Goal: Find specific page/section: Find specific page/section

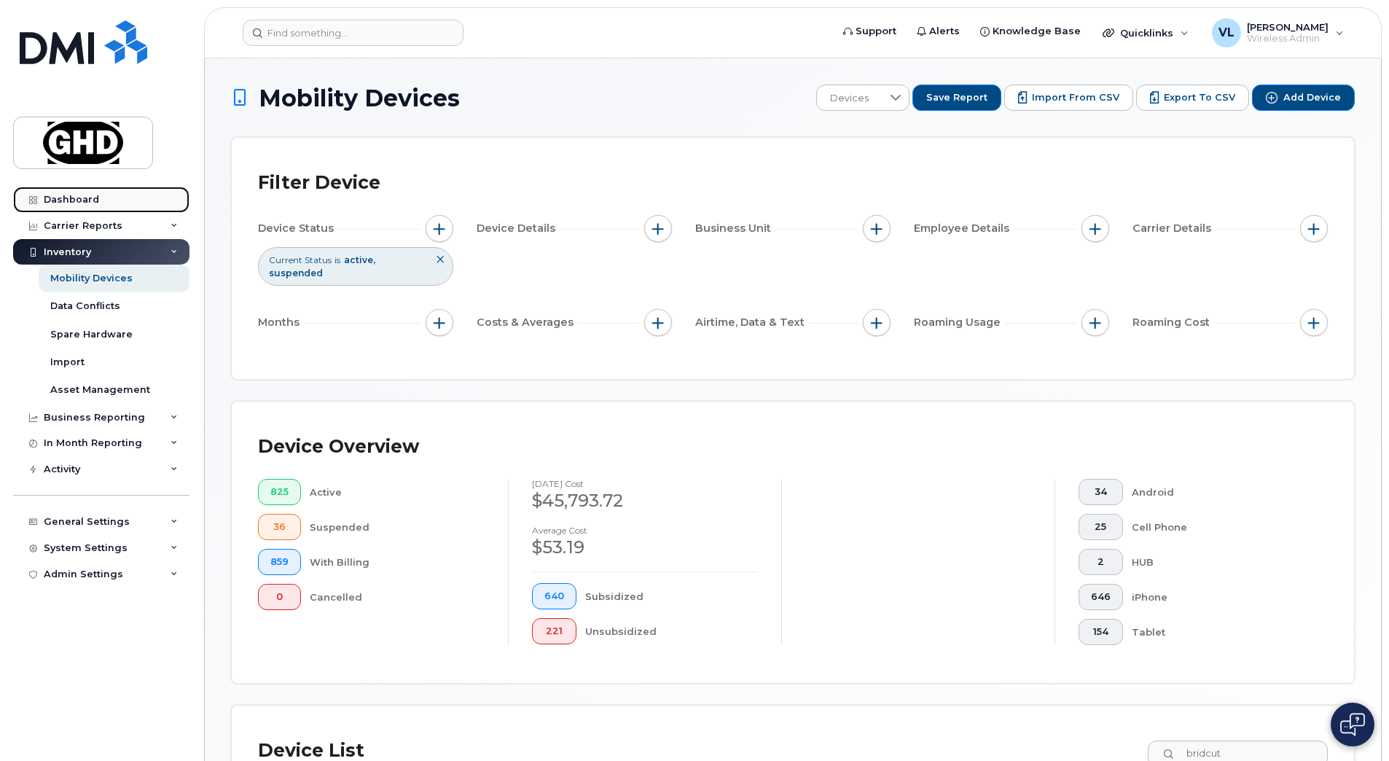
click at [102, 197] on link "Dashboard" at bounding box center [101, 200] width 176 height 26
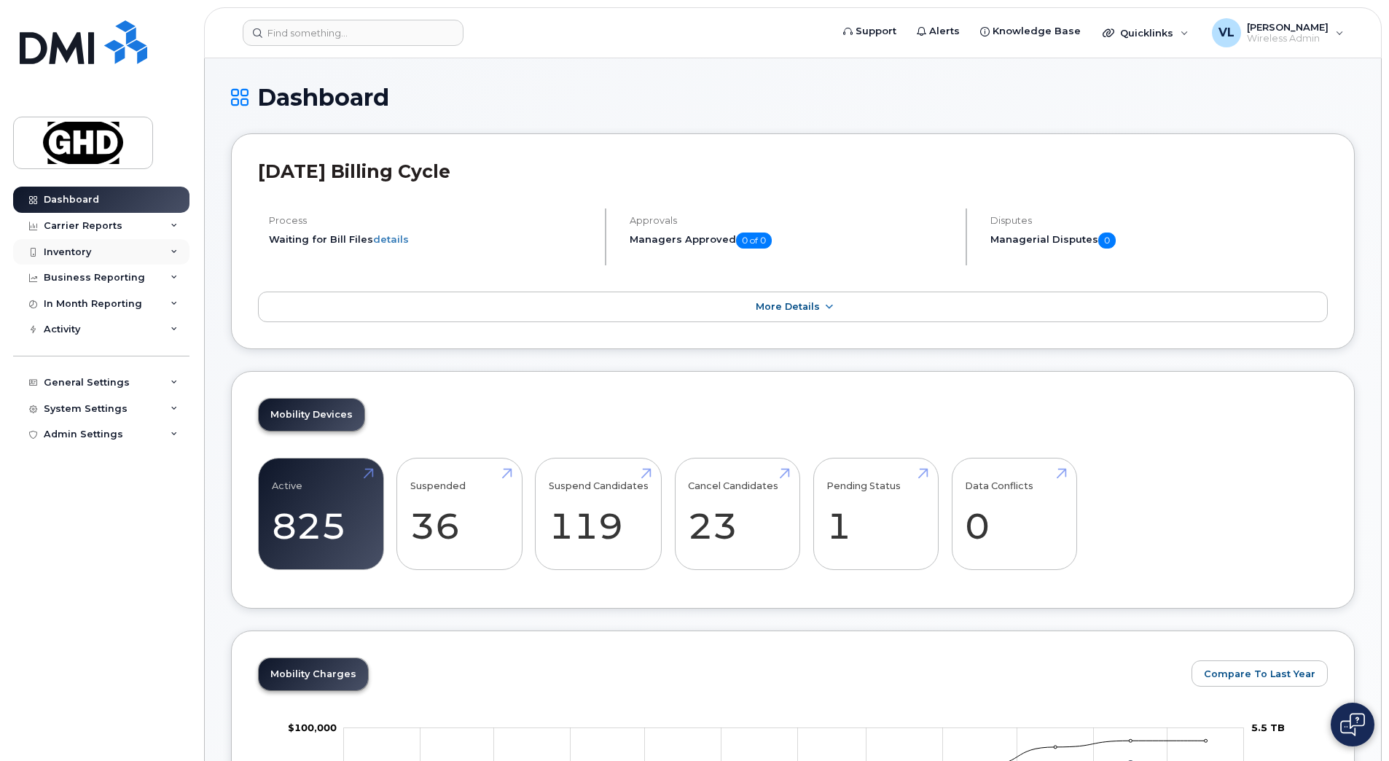
click at [125, 254] on div "Inventory" at bounding box center [101, 252] width 176 height 26
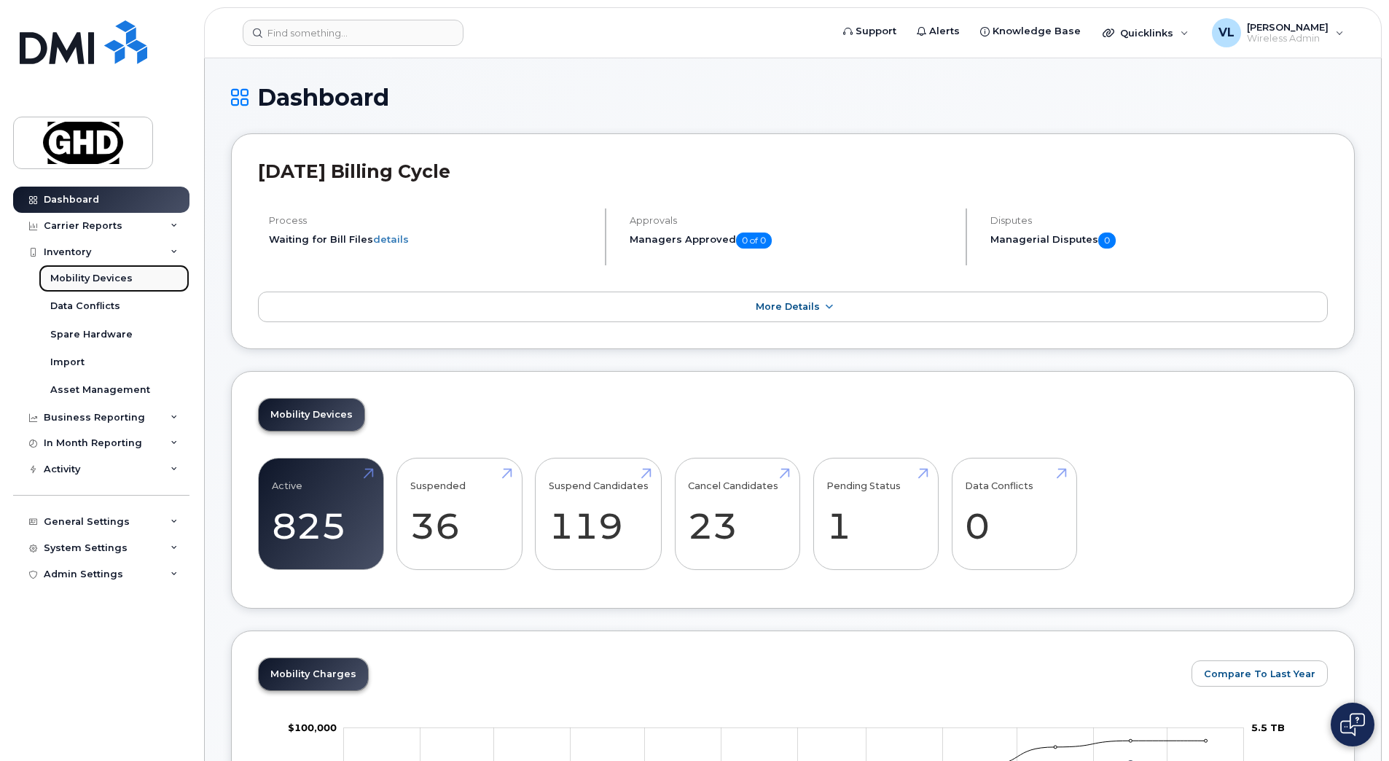
click at [120, 283] on div "Mobility Devices" at bounding box center [91, 278] width 82 height 13
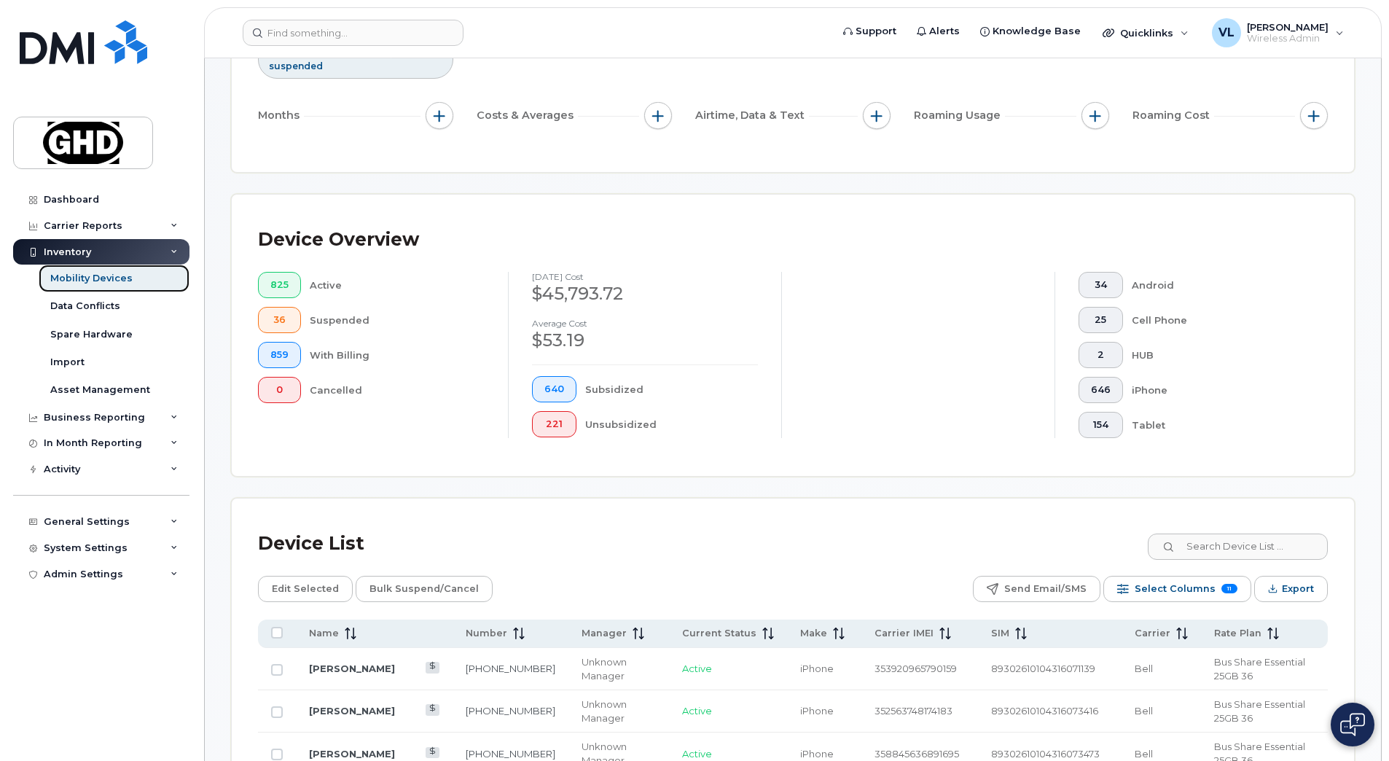
scroll to position [401, 0]
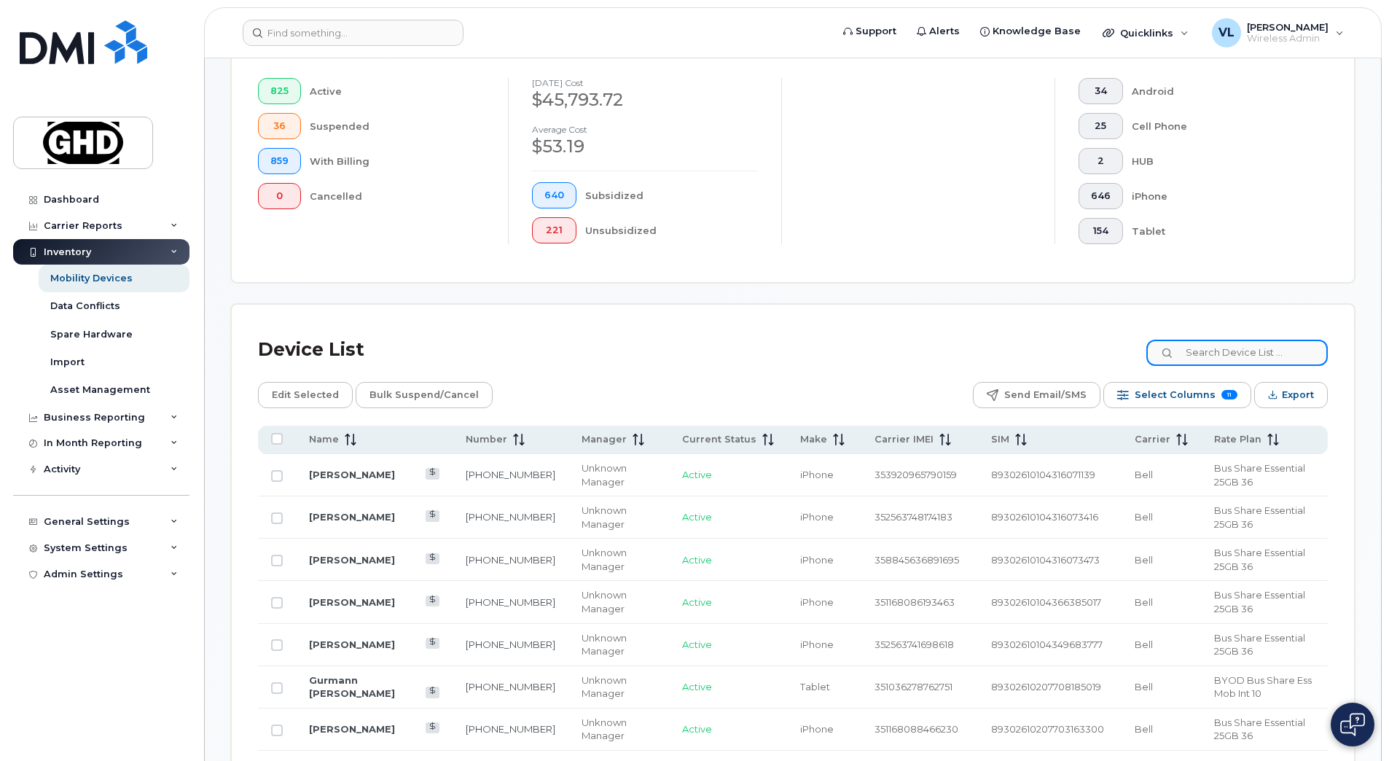
click at [1200, 352] on input at bounding box center [1236, 353] width 181 height 26
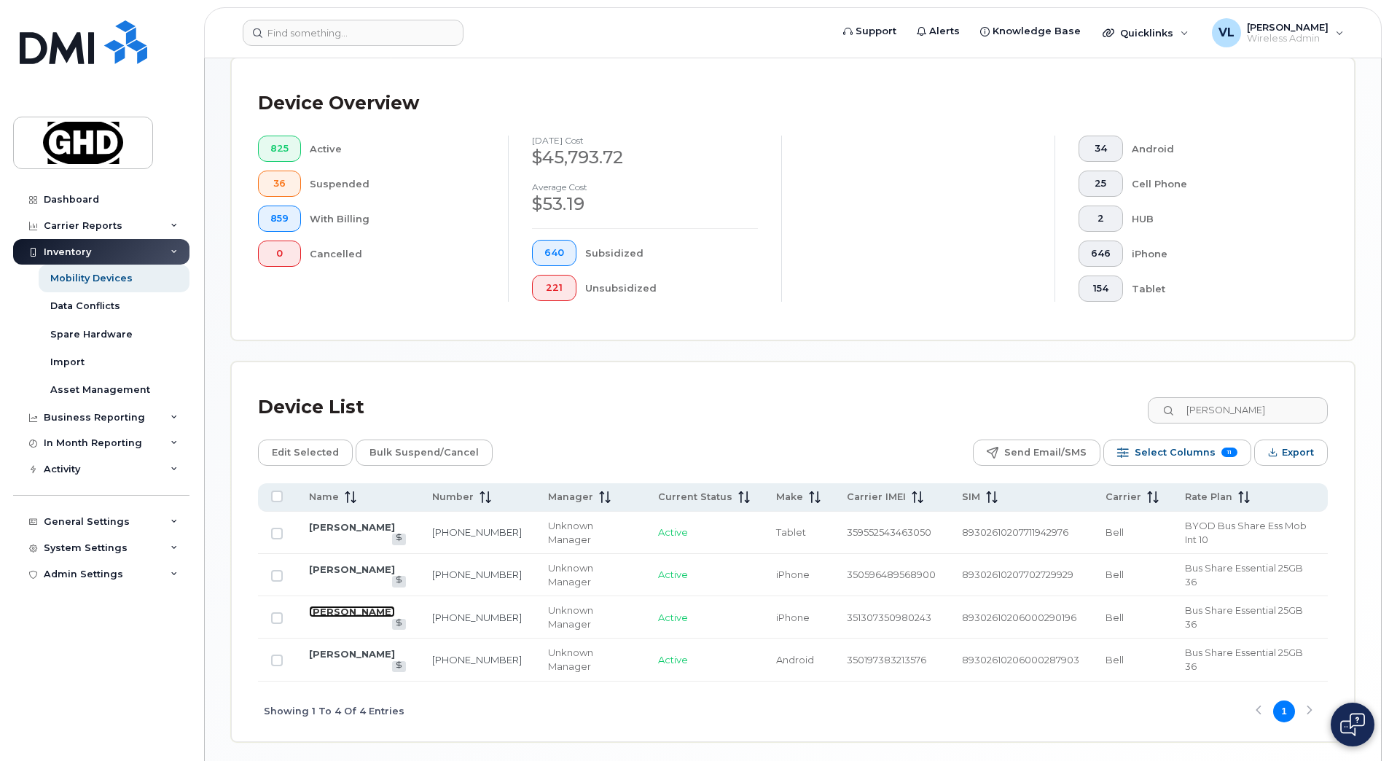
click at [318, 606] on link "[PERSON_NAME]" at bounding box center [352, 612] width 86 height 12
click at [1232, 415] on input "[PERSON_NAME]" at bounding box center [1236, 410] width 181 height 26
paste input "[PHONE_NUMBER]"
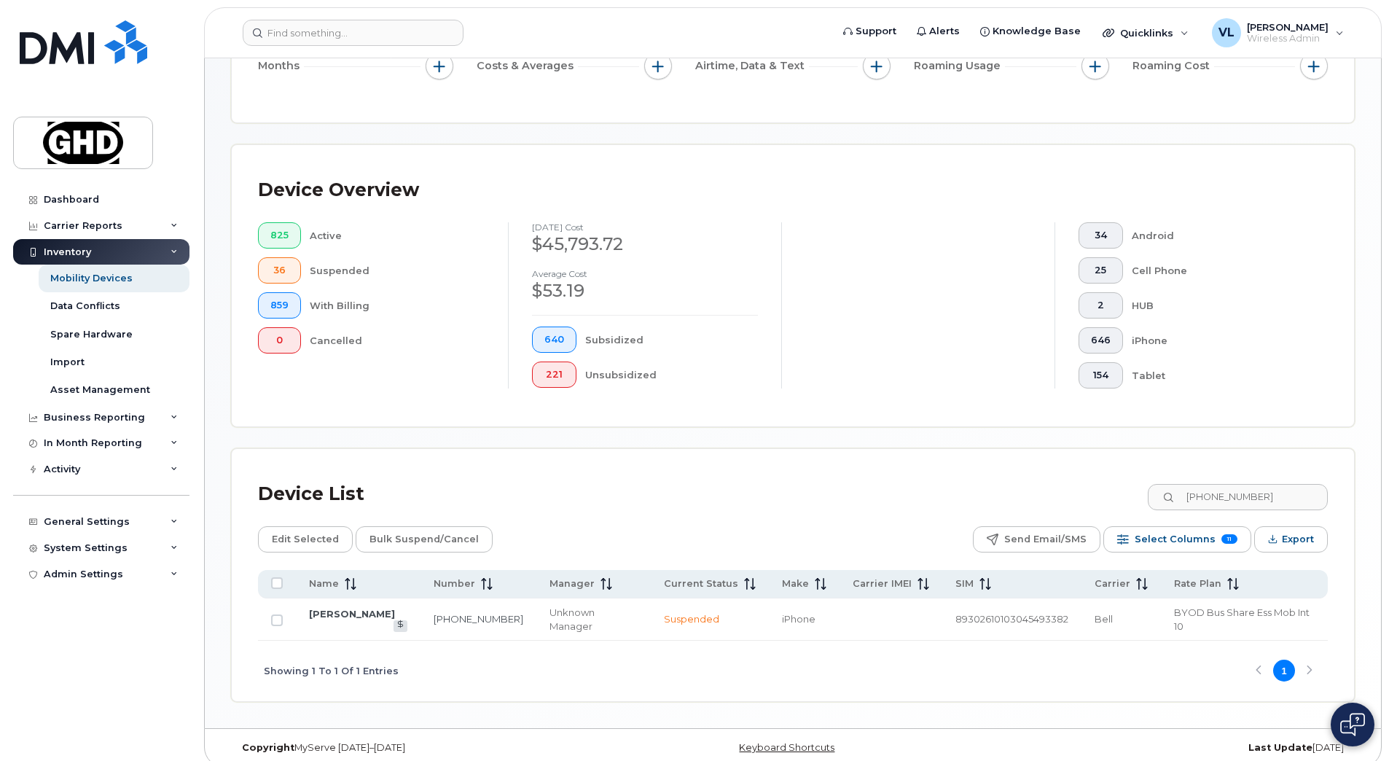
click at [843, 485] on div "Device List [PHONE_NUMBER]" at bounding box center [793, 494] width 1070 height 38
click at [667, 531] on div "Edit Selected Bulk Suspend/Cancel Send Email/SMS Select Columns 11 Filter Refre…" at bounding box center [793, 539] width 1070 height 26
click at [1253, 501] on input "[PHONE_NUMBER]" at bounding box center [1236, 497] width 181 height 26
drag, startPoint x: 1274, startPoint y: 496, endPoint x: 896, endPoint y: 456, distance: 380.3
click at [896, 456] on div "Device List [PHONE_NUMBER] Edit Selected Bulk Suspend/Cancel Send Email/SMS Sel…" at bounding box center [793, 575] width 1122 height 252
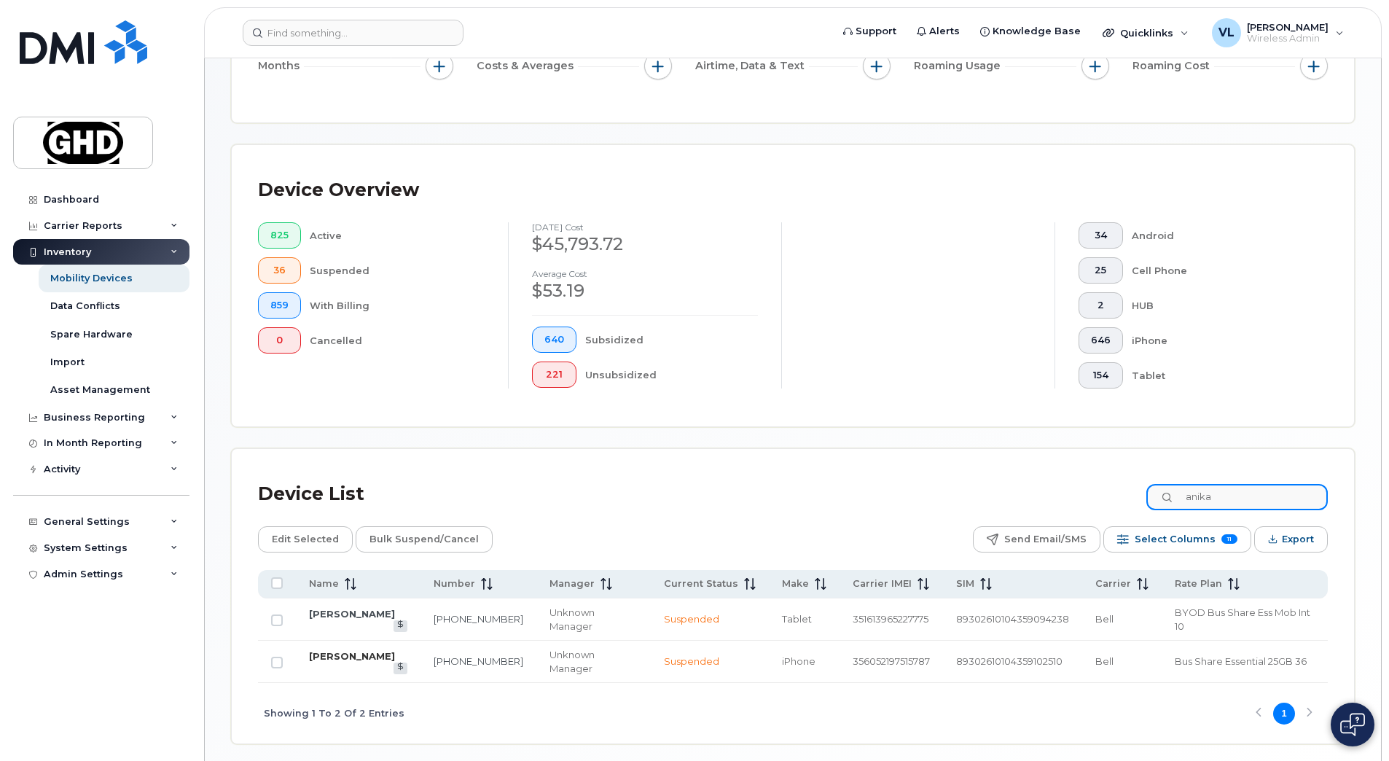
type input "anika"
click at [335, 650] on link "[PERSON_NAME]" at bounding box center [352, 656] width 86 height 12
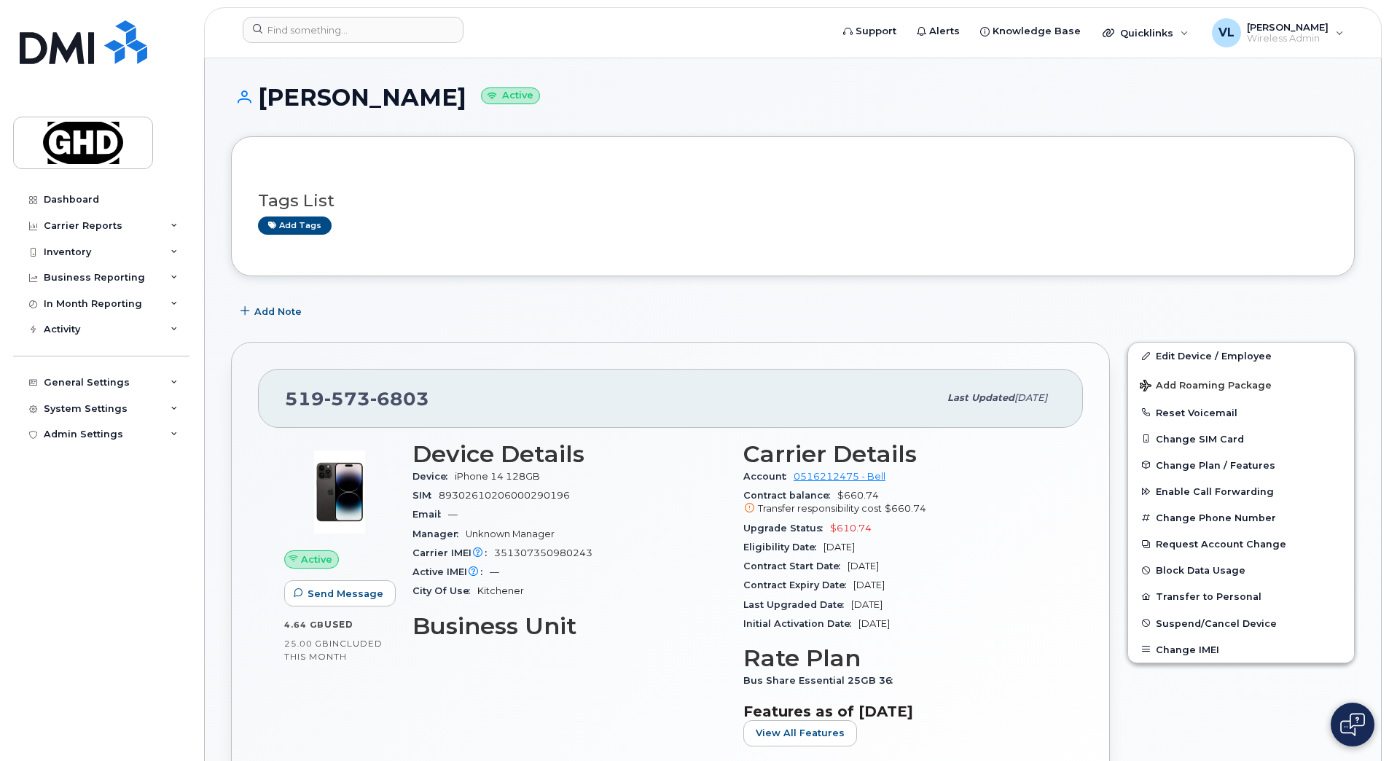
drag, startPoint x: 883, startPoint y: 374, endPoint x: 856, endPoint y: 345, distance: 39.7
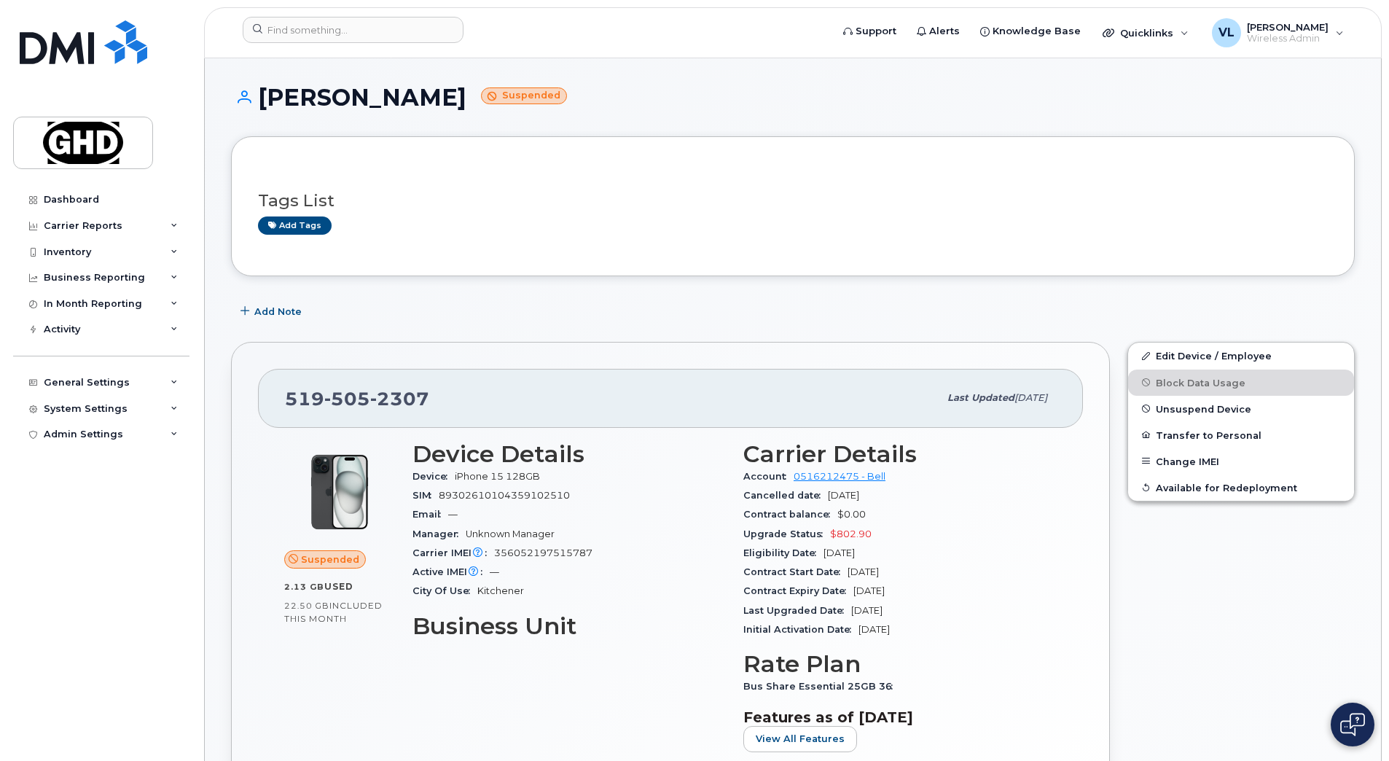
click at [771, 309] on div "Add Note" at bounding box center [793, 311] width 1124 height 26
